Goal: Task Accomplishment & Management: Complete application form

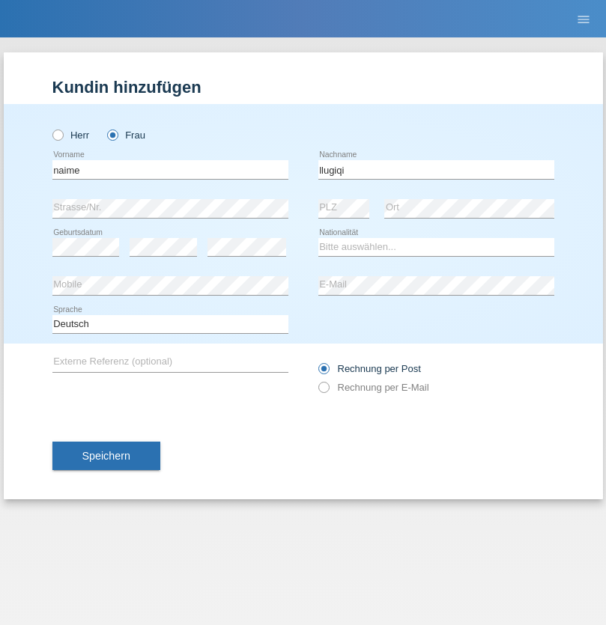
type input "llugiqi"
select select "CH"
radio input "true"
click at [170, 169] on input "text" at bounding box center [170, 169] width 236 height 19
type input "Jadranka"
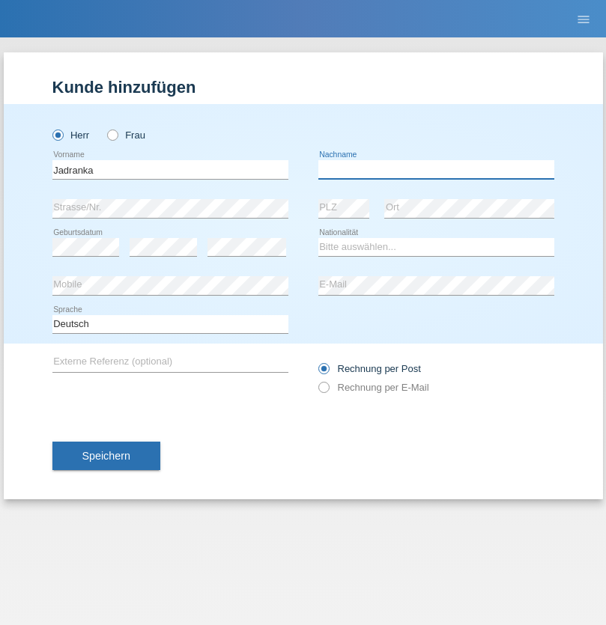
click at [436, 169] on input "text" at bounding box center [436, 169] width 236 height 19
type input "Racic"
select select "CH"
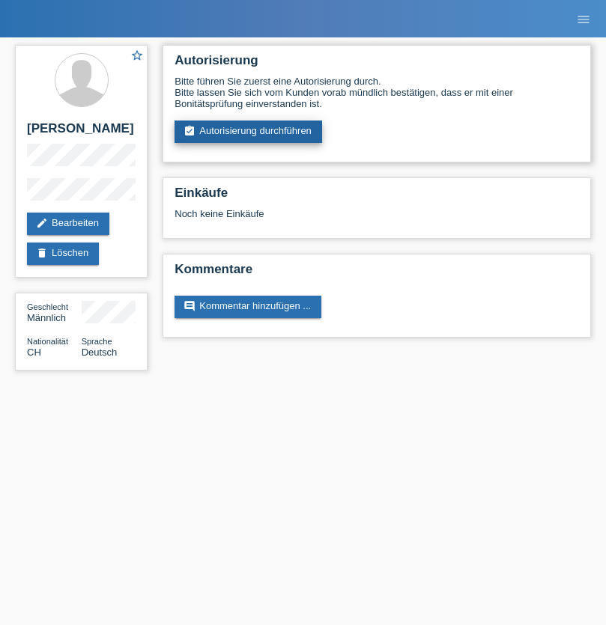
click at [249, 132] on link "assignment_turned_in Autorisierung durchführen" at bounding box center [247, 132] width 147 height 22
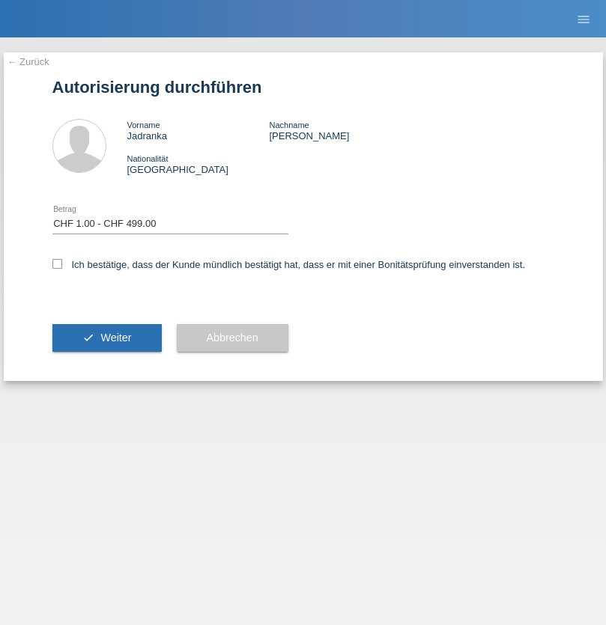
select select "1"
checkbox input "true"
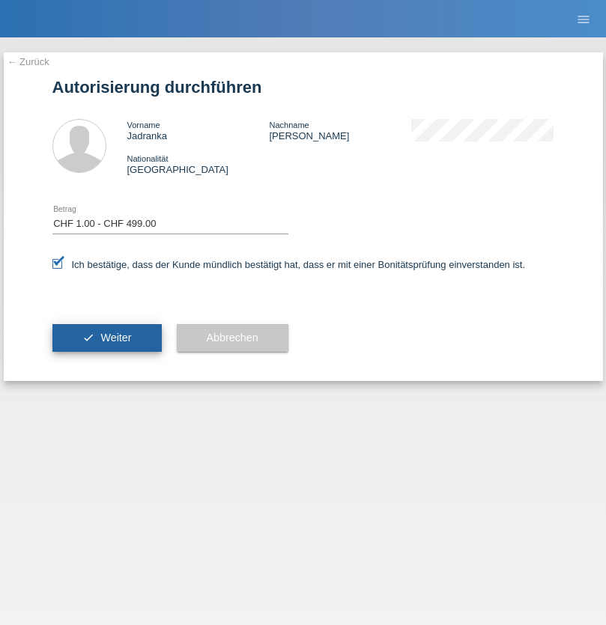
click at [106, 338] on span "Weiter" at bounding box center [115, 338] width 31 height 12
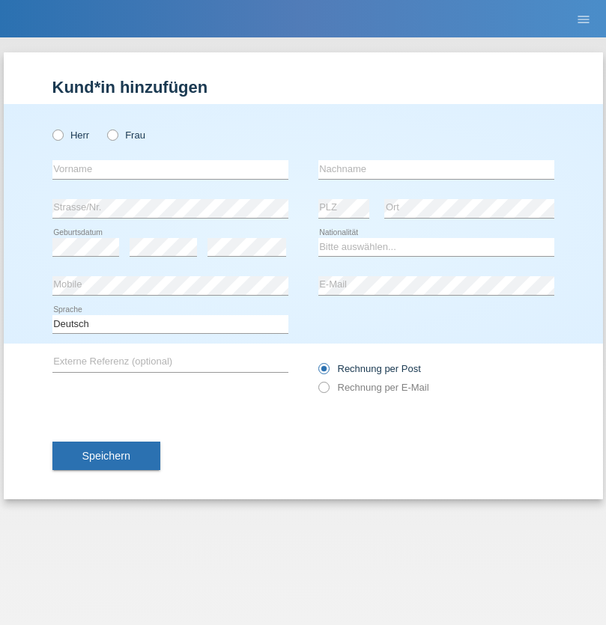
radio input "true"
click at [170, 169] on input "text" at bounding box center [170, 169] width 236 height 19
type input "[PERSON_NAME]"
click at [436, 169] on input "text" at bounding box center [436, 169] width 236 height 19
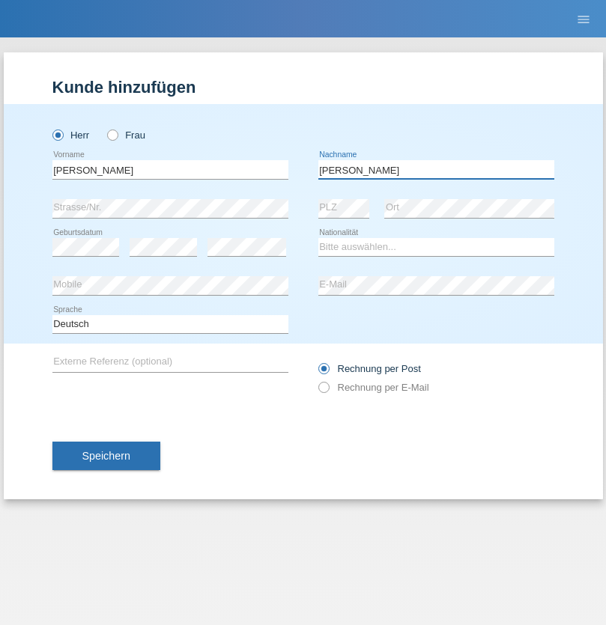
type input "[PERSON_NAME]"
select select "CH"
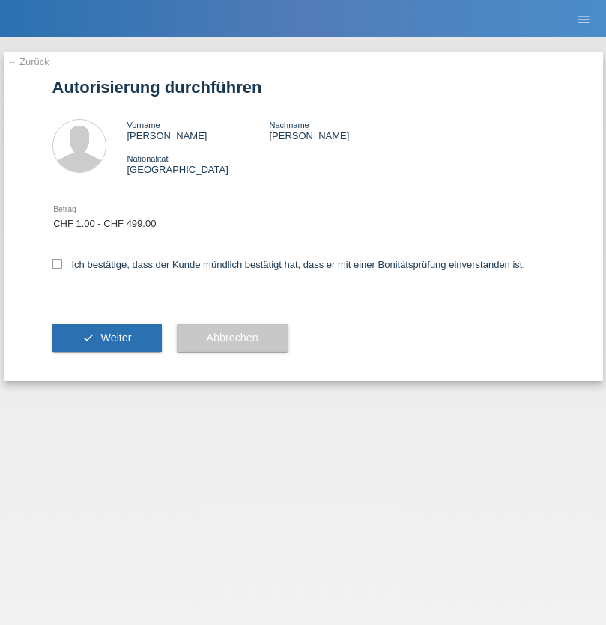
select select "1"
checkbox input "true"
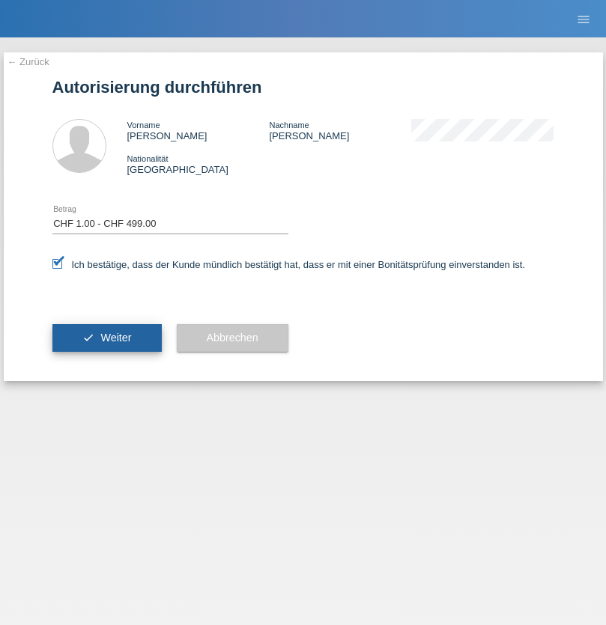
click at [106, 338] on span "Weiter" at bounding box center [115, 338] width 31 height 12
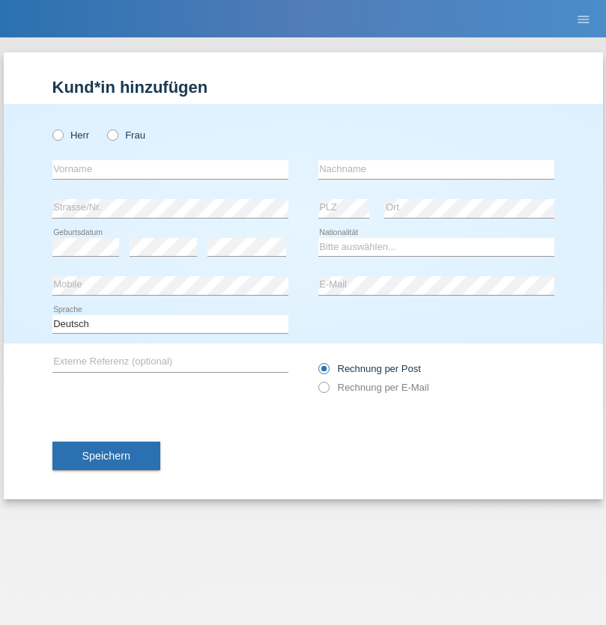
radio input "true"
click at [170, 169] on input "text" at bounding box center [170, 169] width 236 height 19
type input "Shanas"
click at [436, 169] on input "text" at bounding box center [436, 169] width 236 height 19
type input "Baranati"
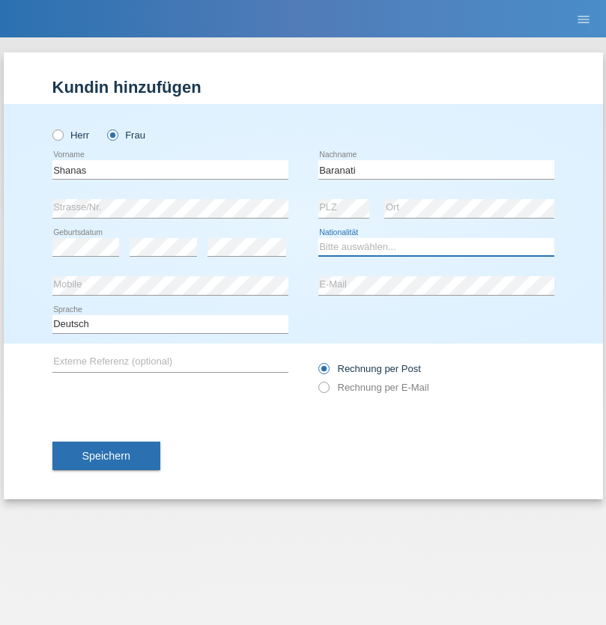
select select "CH"
radio input "true"
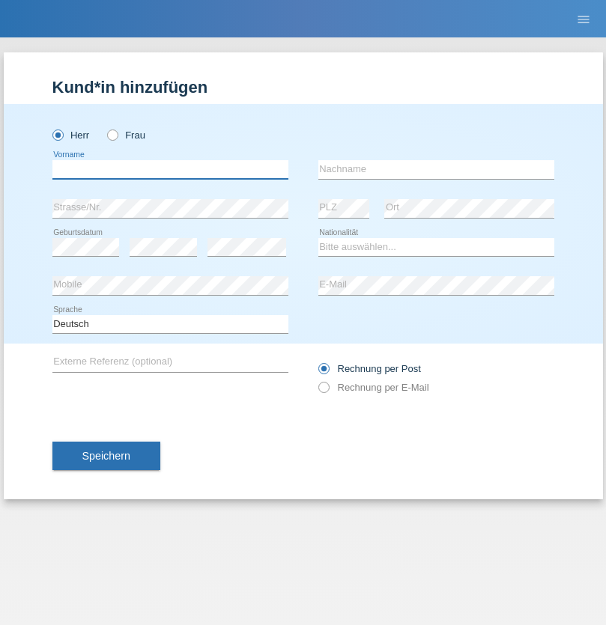
click at [170, 169] on input "text" at bounding box center [170, 169] width 236 height 19
type input "Khoshnaw"
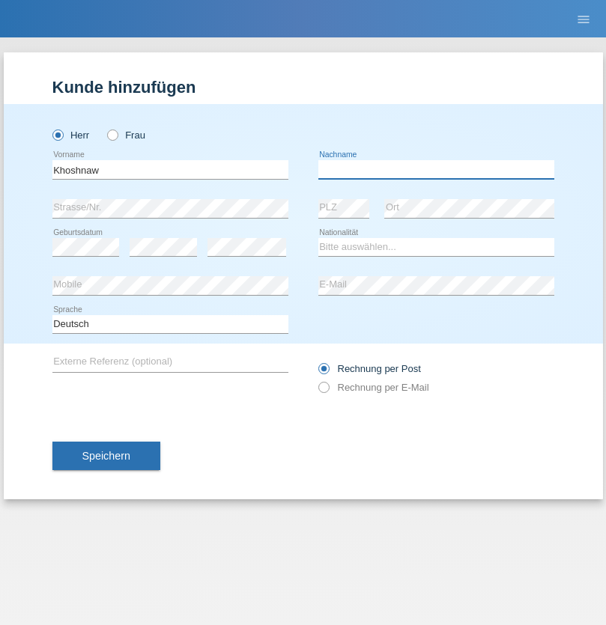
click at [436, 169] on input "text" at bounding box center [436, 169] width 236 height 19
type input "Abdulqadir"
select select "IR"
select select "C"
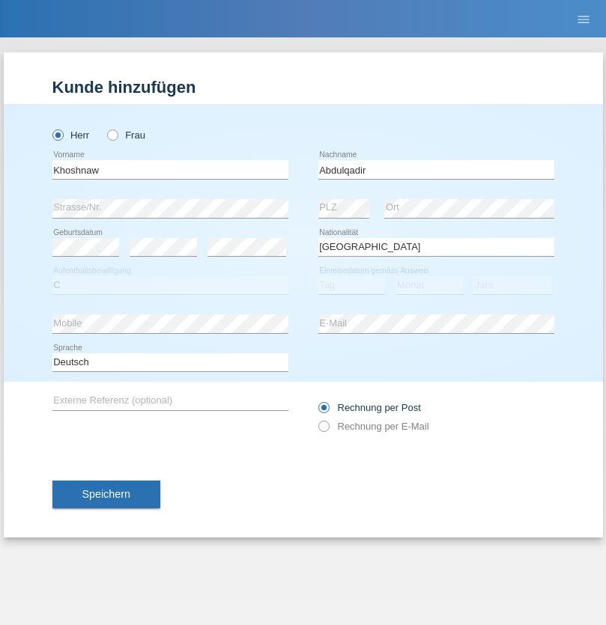
select select "03"
select select "09"
select select "2015"
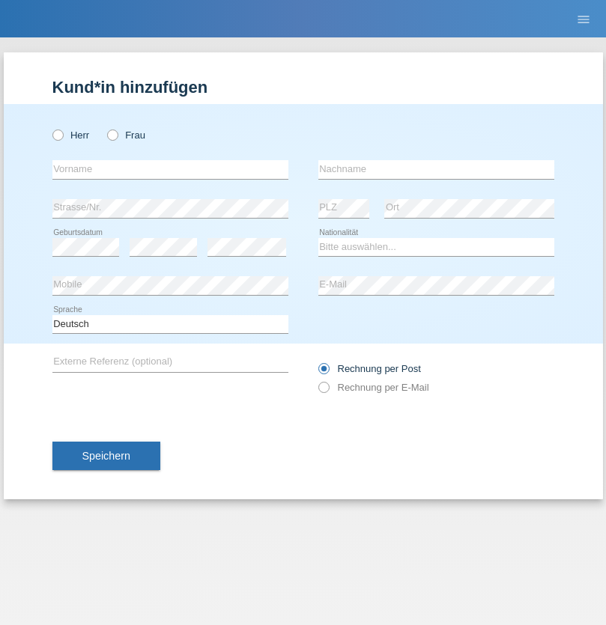
radio input "true"
click at [170, 169] on input "text" at bounding box center [170, 169] width 236 height 19
type input "Mustafa"
click at [436, 169] on input "text" at bounding box center [436, 169] width 236 height 19
type input "Sokol"
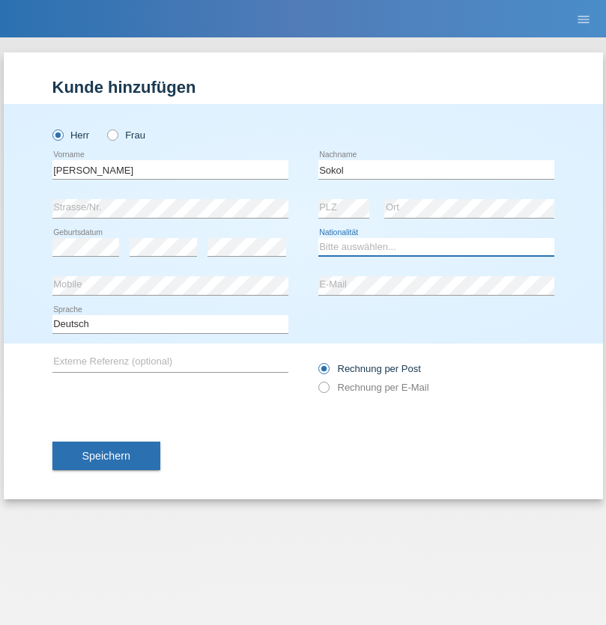
select select "XK"
select select "C"
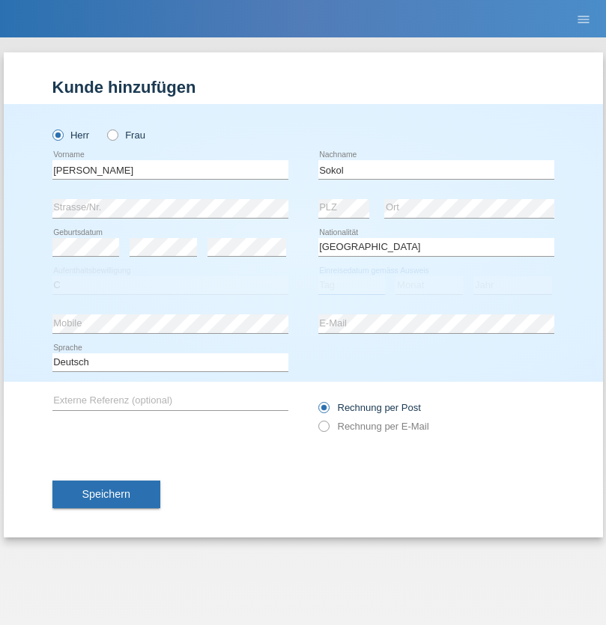
select select "02"
select select "08"
select select "1988"
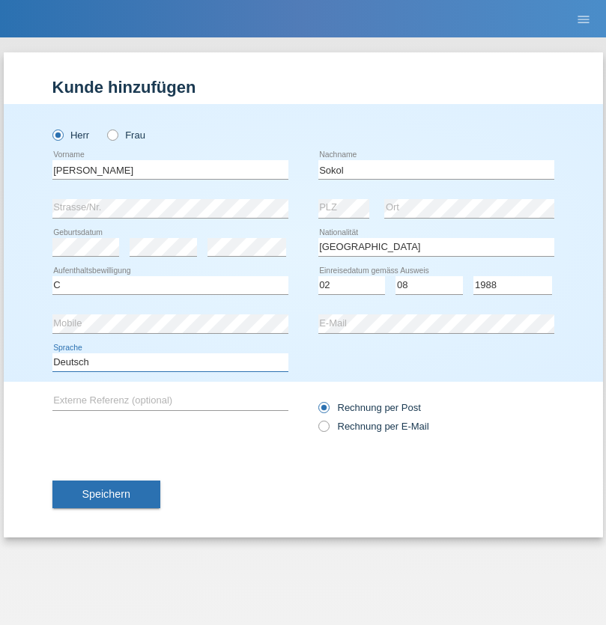
select select "en"
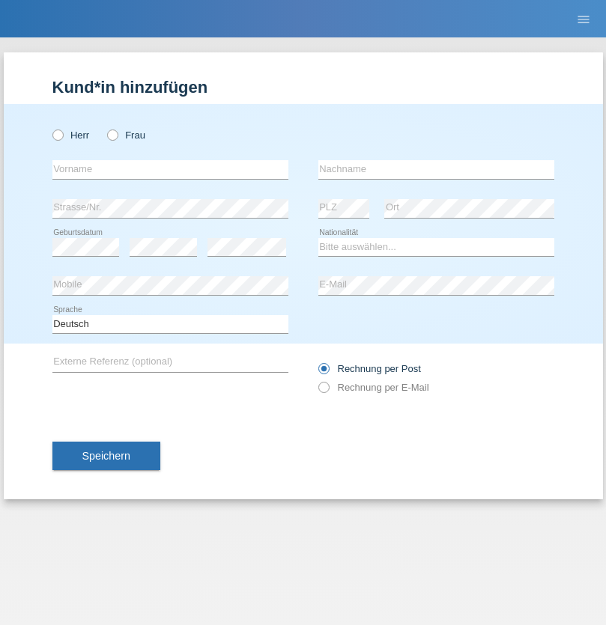
radio input "true"
click at [170, 169] on input "text" at bounding box center [170, 169] width 236 height 19
type input "Mustafa"
click at [436, 169] on input "text" at bounding box center [436, 169] width 236 height 19
type input "Sokol"
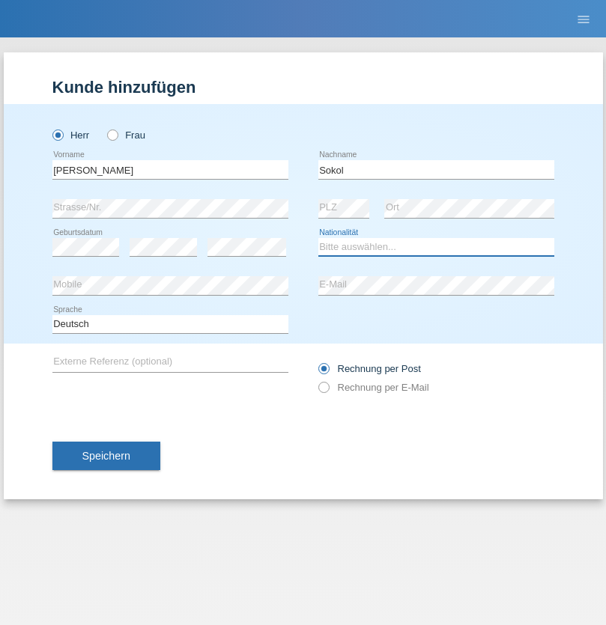
select select "XK"
select select "C"
select select "02"
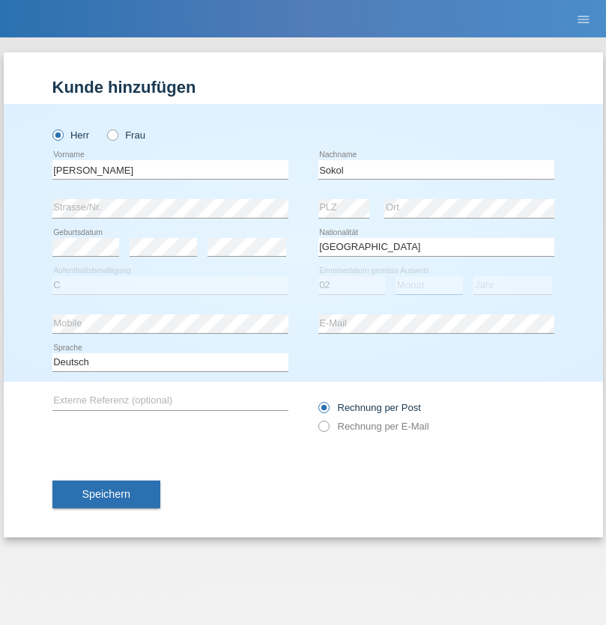
select select "08"
select select "1988"
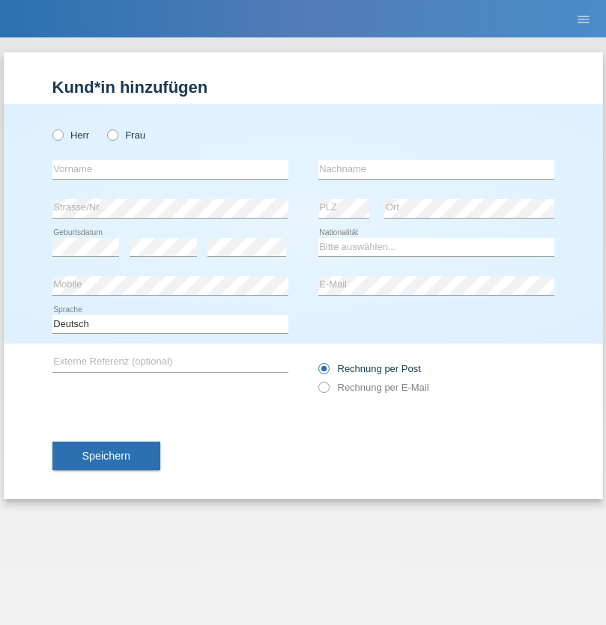
radio input "true"
click at [170, 169] on input "text" at bounding box center [170, 169] width 236 height 19
type input "[PERSON_NAME]"
click at [436, 169] on input "text" at bounding box center [436, 169] width 236 height 19
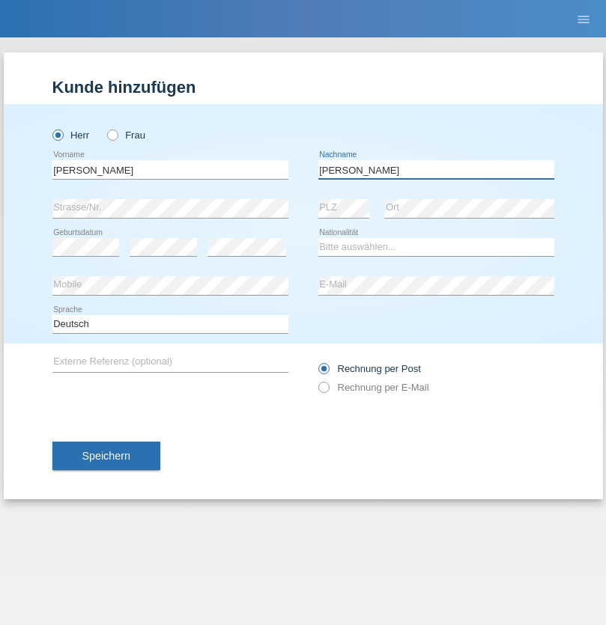
type input "[PERSON_NAME]"
select select "PL"
select select "C"
select select "11"
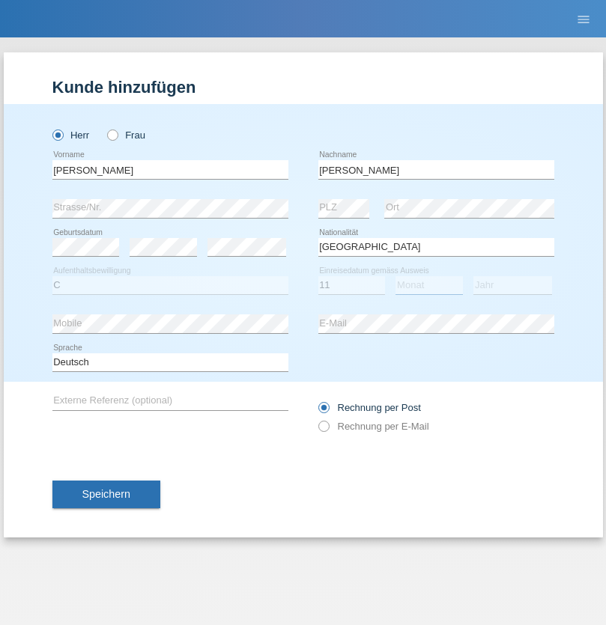
select select "01"
select select "2007"
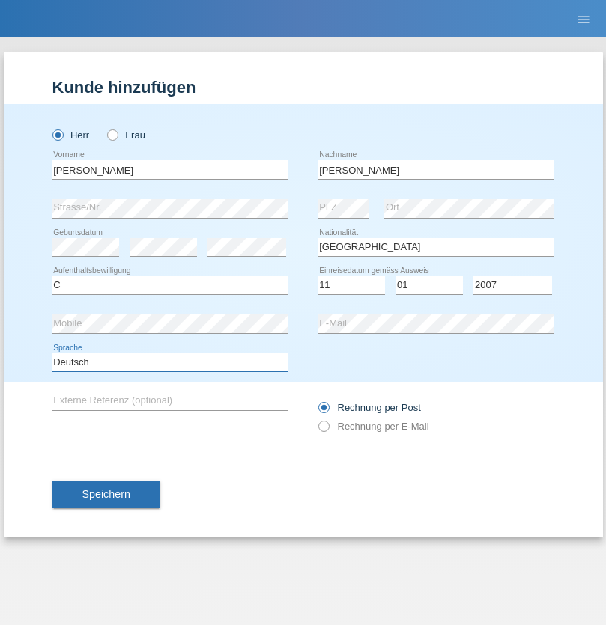
select select "en"
